Goal: Download file/media

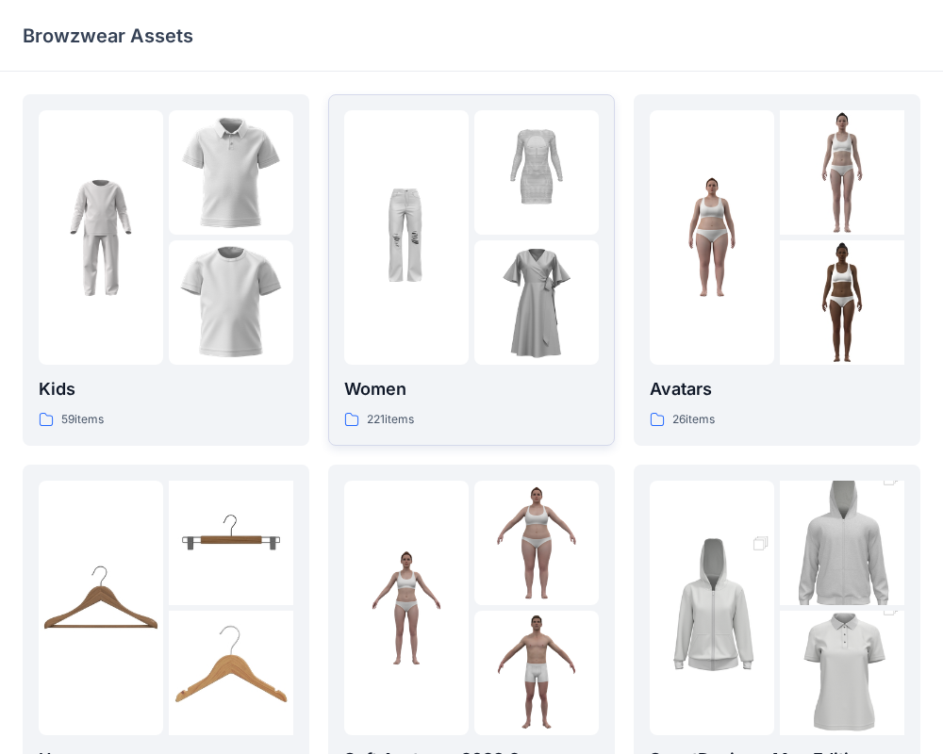
click at [440, 379] on p "Women" at bounding box center [471, 389] width 255 height 26
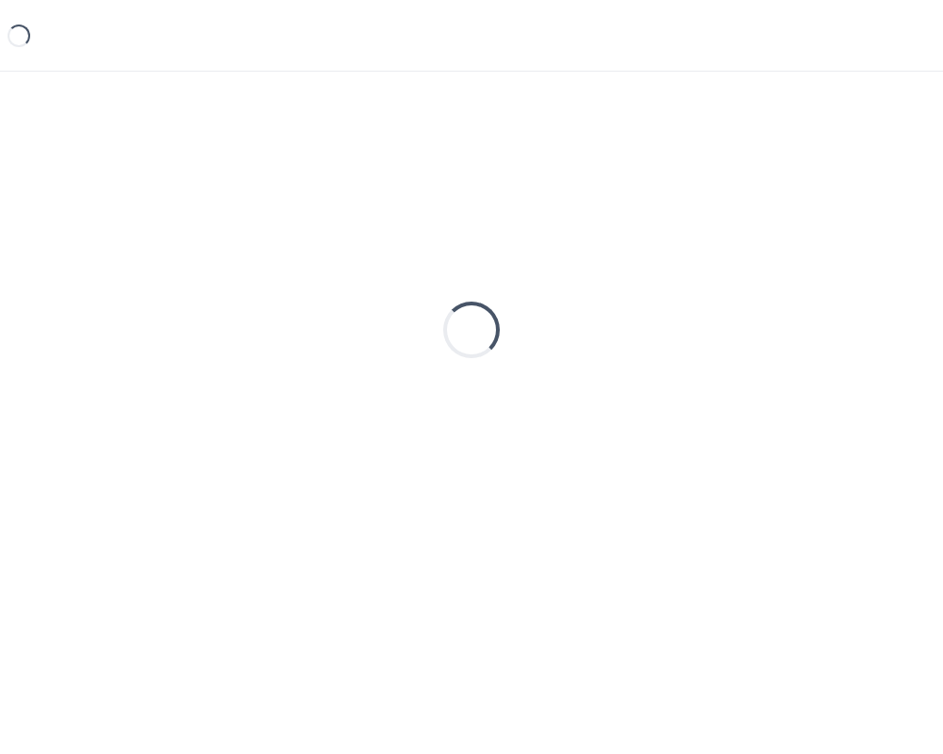
click at [440, 379] on div "Loading..." at bounding box center [471, 329] width 897 height 471
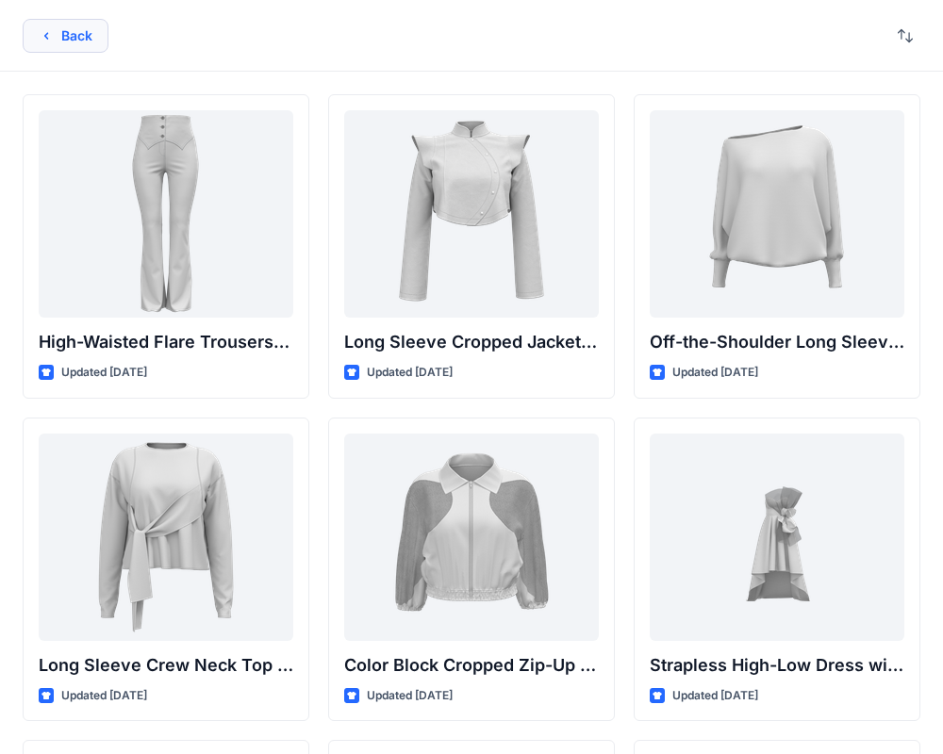
click at [67, 40] on button "Back" at bounding box center [66, 36] width 86 height 34
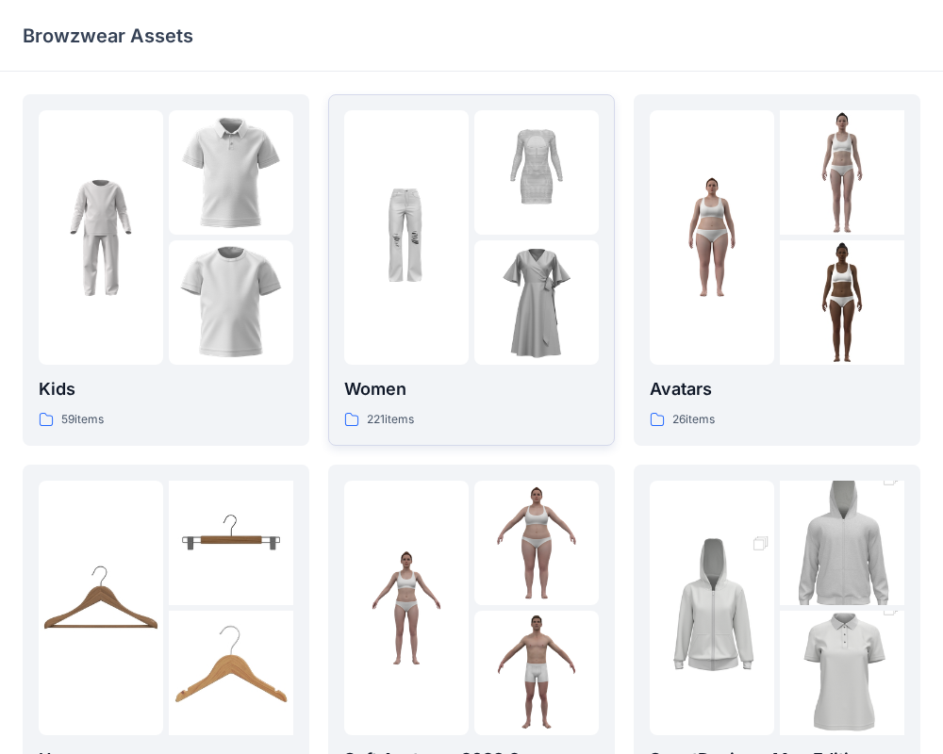
click at [449, 289] on img at bounding box center [406, 237] width 124 height 124
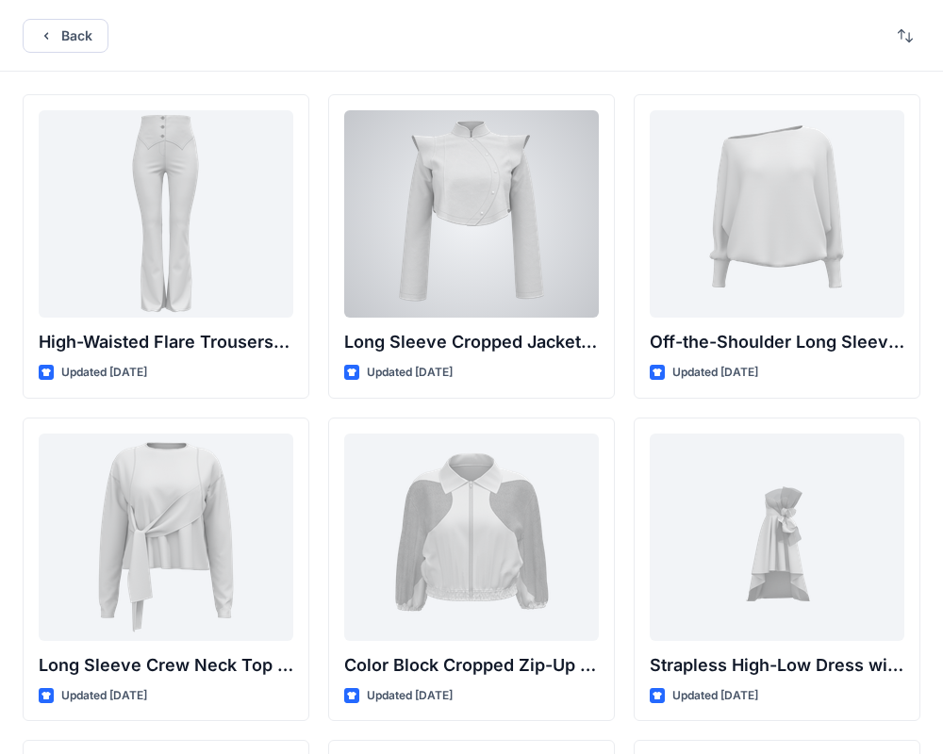
click at [449, 289] on div at bounding box center [471, 213] width 255 height 207
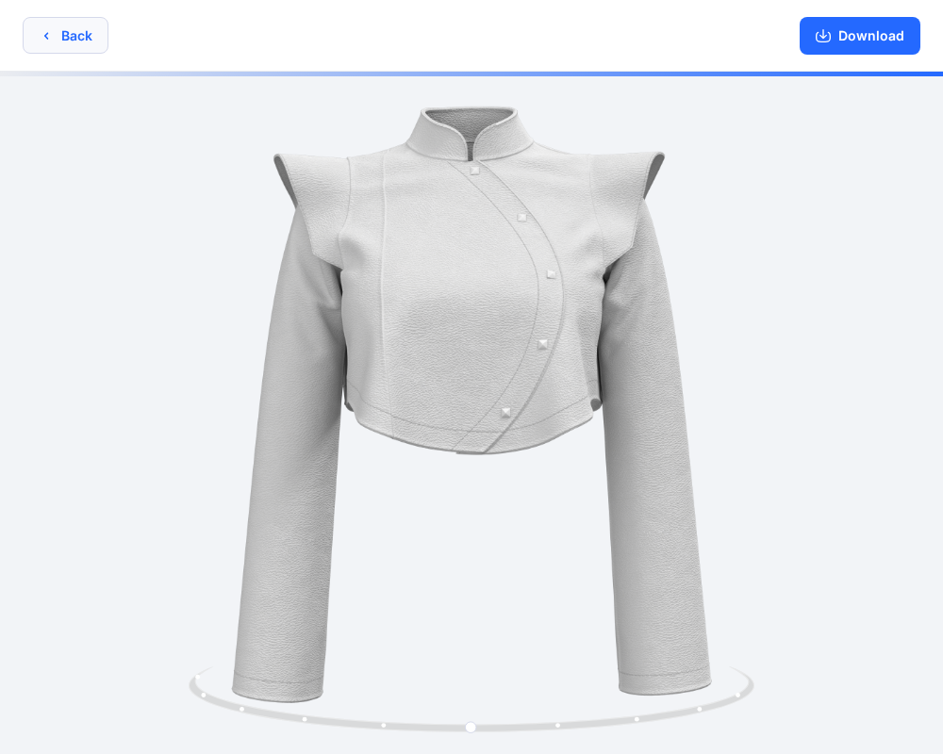
click at [72, 33] on button "Back" at bounding box center [66, 35] width 86 height 37
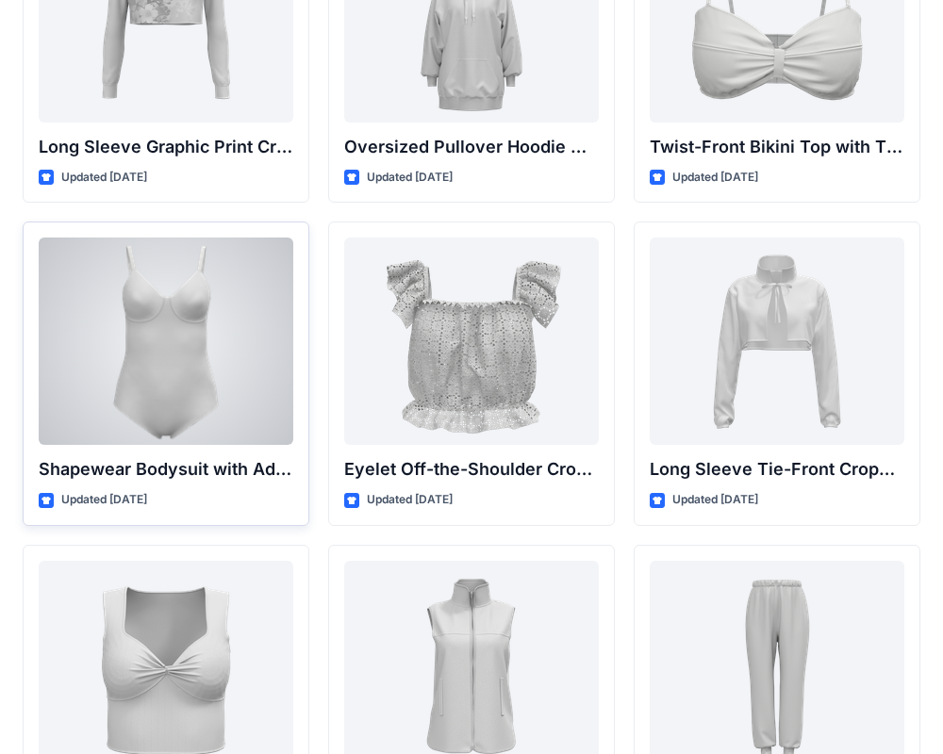
scroll to position [6008, 0]
click at [234, 437] on div at bounding box center [166, 341] width 255 height 207
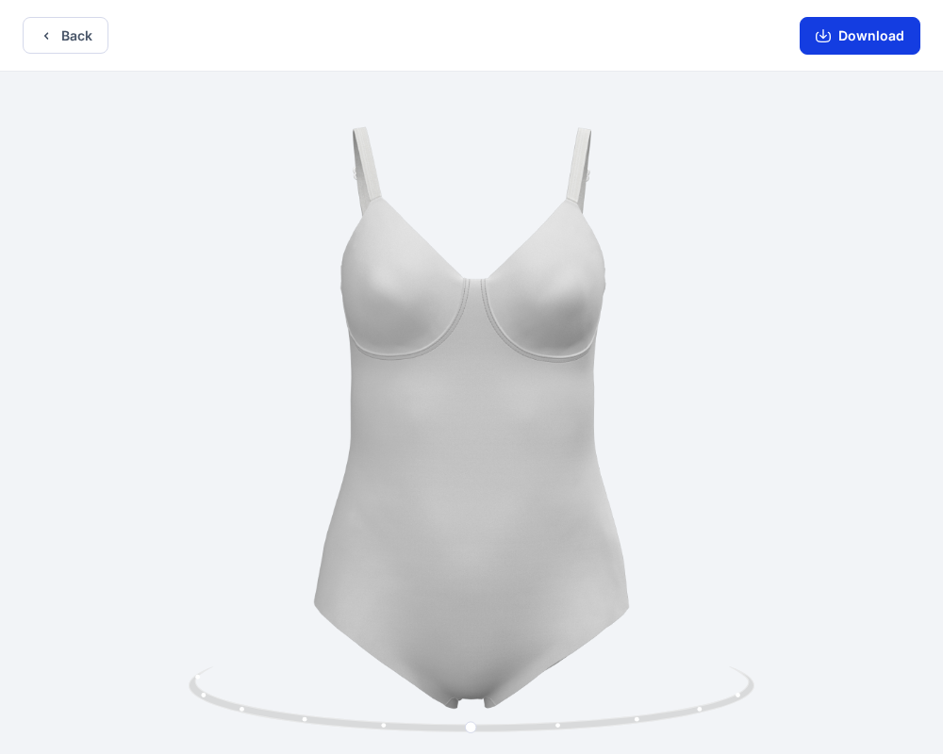
click at [882, 33] on button "Download" at bounding box center [859, 36] width 121 height 38
click at [852, 35] on button "Download" at bounding box center [859, 36] width 121 height 38
click at [821, 33] on icon "button" at bounding box center [822, 35] width 15 height 15
